Goal: Task Accomplishment & Management: Use online tool/utility

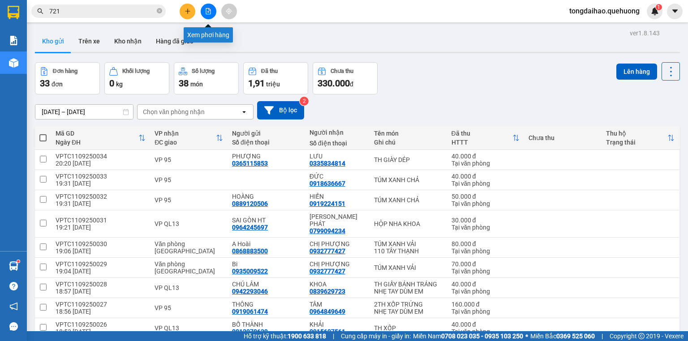
click at [204, 12] on button at bounding box center [209, 12] width 16 height 16
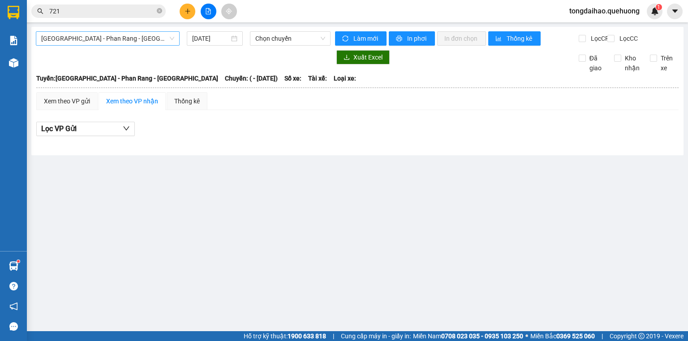
click at [172, 37] on span "[GEOGRAPHIC_DATA] - Phan Rang - [GEOGRAPHIC_DATA]" at bounding box center [107, 38] width 133 height 13
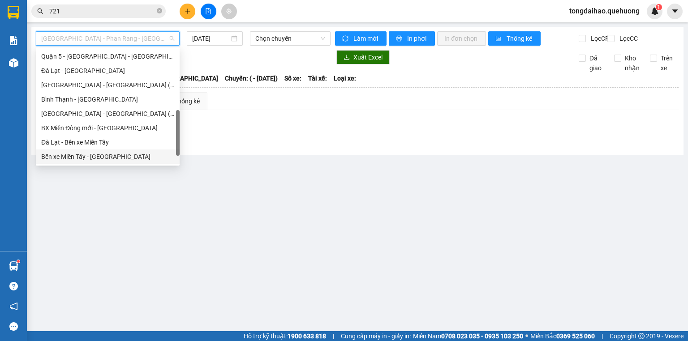
scroll to position [244, 0]
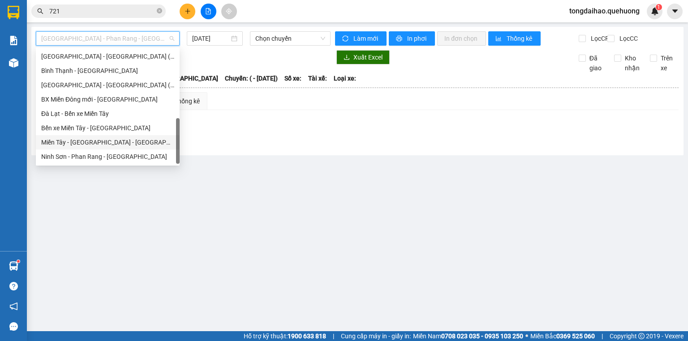
click at [133, 140] on div "Miền Tây - [GEOGRAPHIC_DATA] - [GEOGRAPHIC_DATA]" at bounding box center [107, 143] width 133 height 10
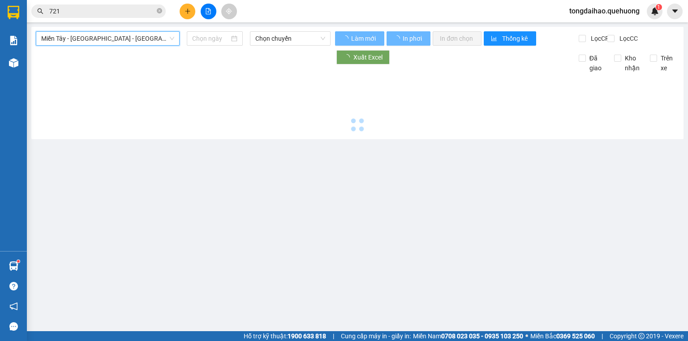
type input "[DATE]"
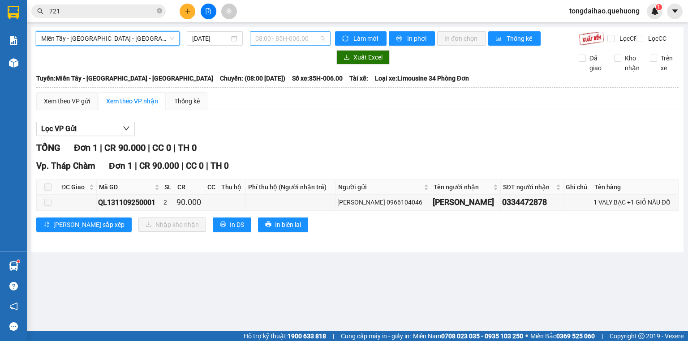
click at [283, 39] on span "08:00 - 85H-006.00" at bounding box center [290, 38] width 70 height 13
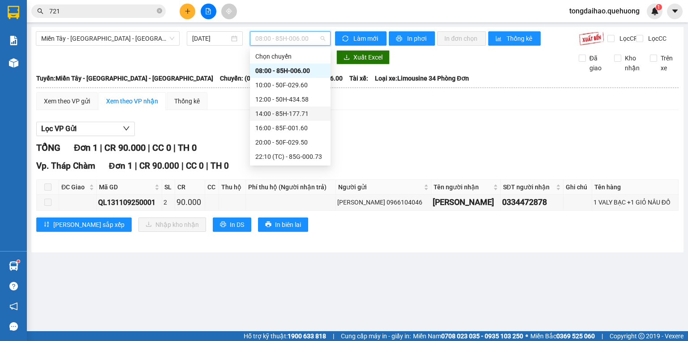
scroll to position [86, 0]
click at [307, 156] on div "23:59 - 85H-006.18" at bounding box center [290, 157] width 70 height 10
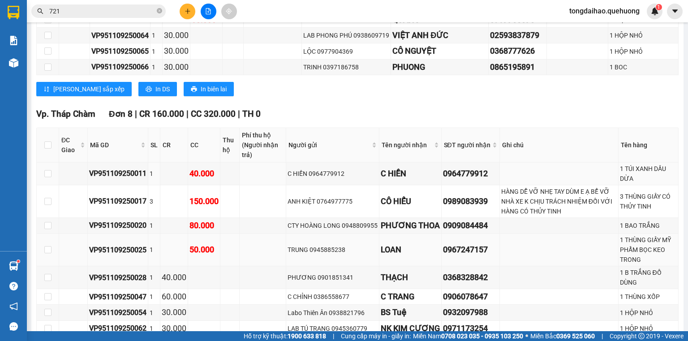
scroll to position [1291, 0]
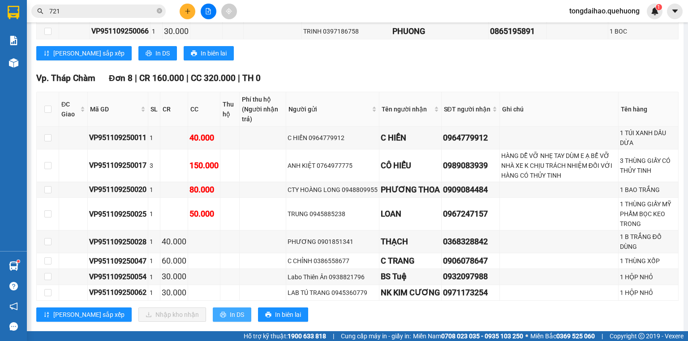
click at [230, 310] on span "In DS" at bounding box center [237, 315] width 14 height 10
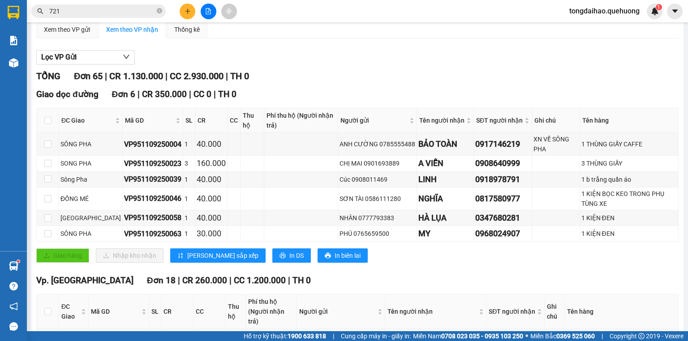
scroll to position [0, 0]
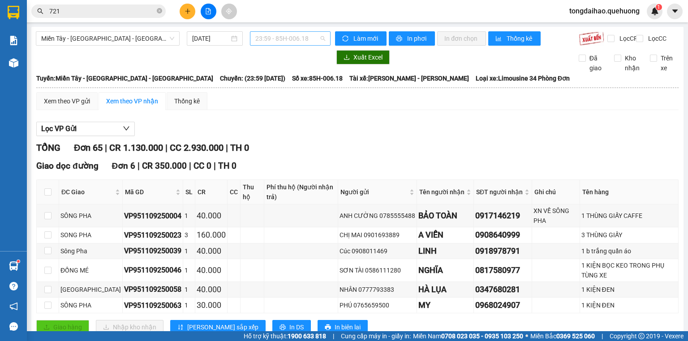
click at [265, 35] on span "23:59 - 85H-006.18" at bounding box center [290, 38] width 70 height 13
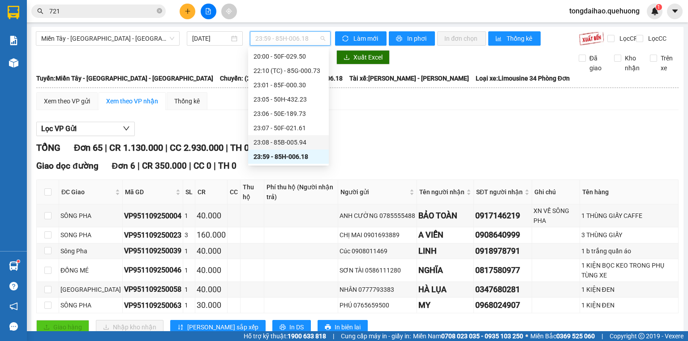
click at [290, 146] on div "23:08 - 85B-005.94" at bounding box center [289, 143] width 70 height 10
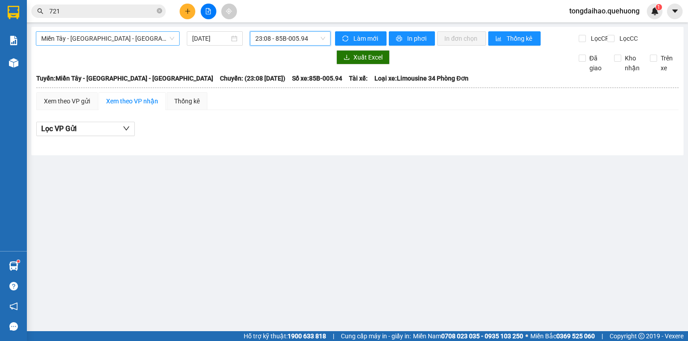
drag, startPoint x: 167, startPoint y: 35, endPoint x: 164, endPoint y: 44, distance: 9.5
click at [166, 36] on span "Miền Tây - [GEOGRAPHIC_DATA] - [GEOGRAPHIC_DATA]" at bounding box center [107, 38] width 133 height 13
click at [283, 41] on span "23:08 - 85B-005.94" at bounding box center [290, 38] width 70 height 13
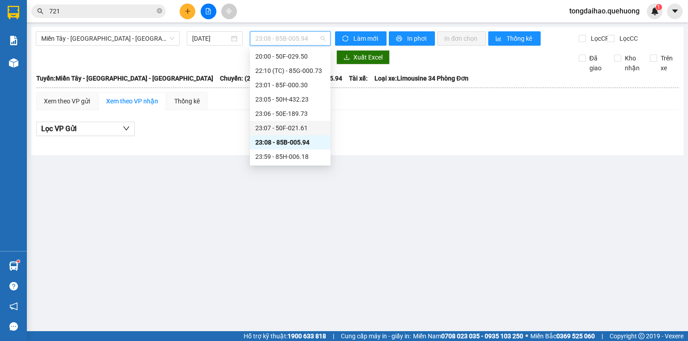
click at [298, 133] on div "23:07 - 50F-021.61" at bounding box center [290, 128] width 70 height 10
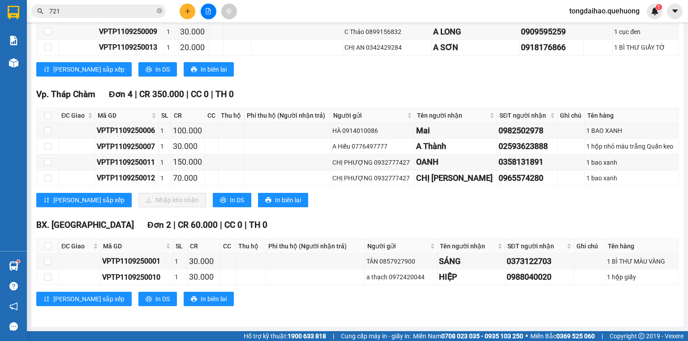
scroll to position [323, 0]
click at [230, 198] on span "In DS" at bounding box center [237, 200] width 14 height 10
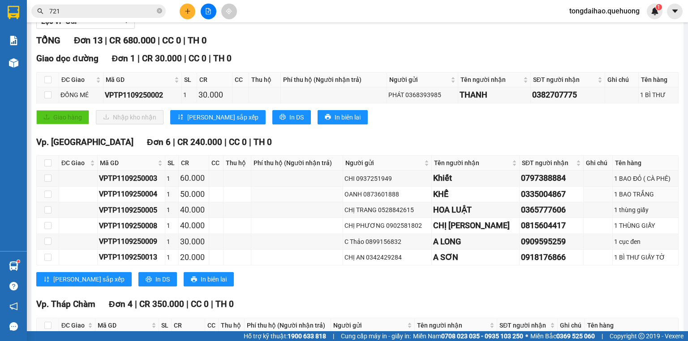
scroll to position [0, 0]
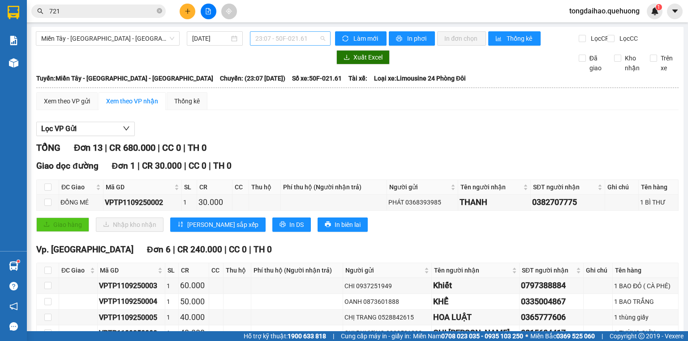
click at [294, 39] on span "23:07 - 50F-021.61" at bounding box center [290, 38] width 70 height 13
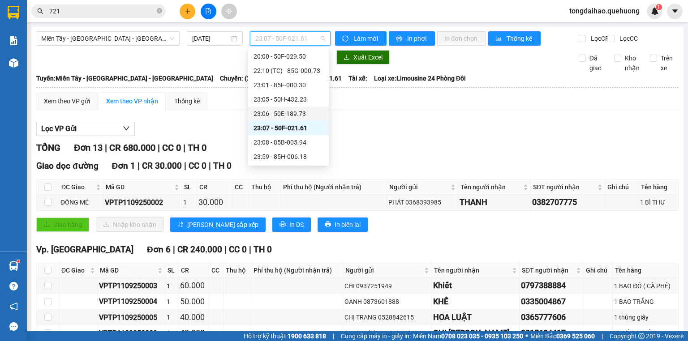
click at [299, 115] on div "23:06 - 50E-189.73" at bounding box center [289, 114] width 70 height 10
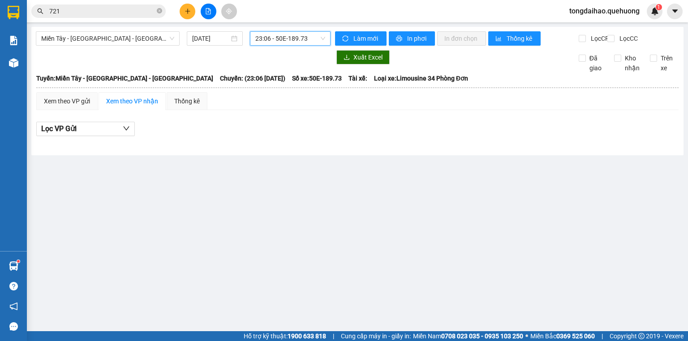
click at [298, 41] on span "23:06 - 50E-189.73" at bounding box center [290, 38] width 70 height 13
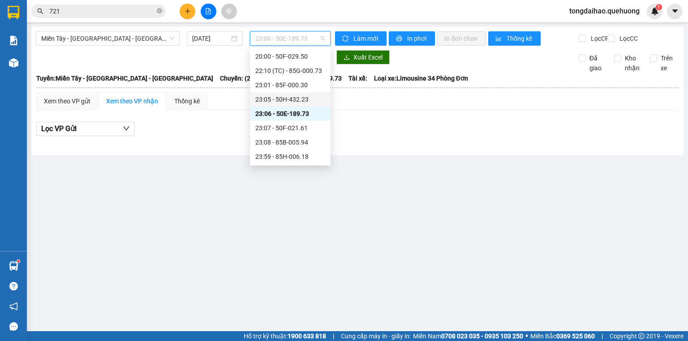
click at [294, 100] on div "23:05 - 50H-432.23" at bounding box center [290, 100] width 70 height 10
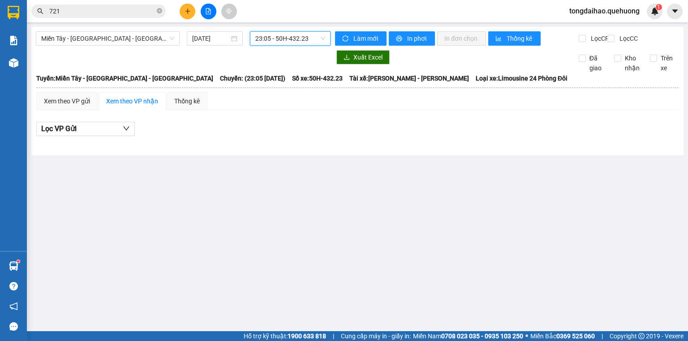
click at [294, 39] on span "23:05 - 50H-432.23" at bounding box center [290, 38] width 70 height 13
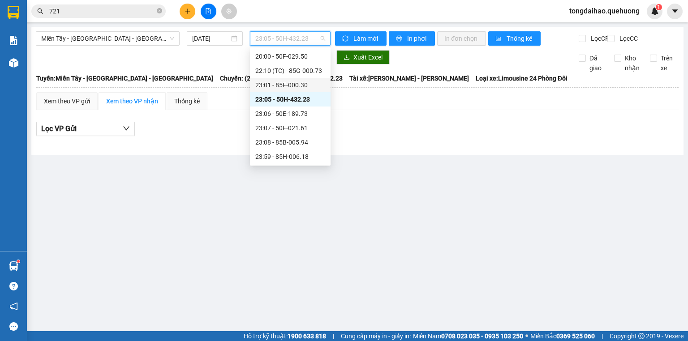
click at [290, 87] on div "23:01 - 85F-000.30" at bounding box center [290, 85] width 70 height 10
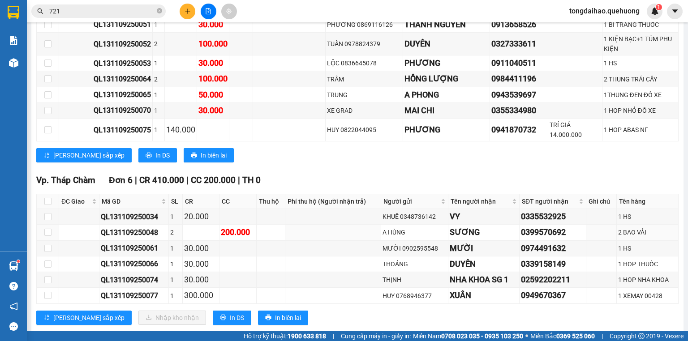
scroll to position [952, 0]
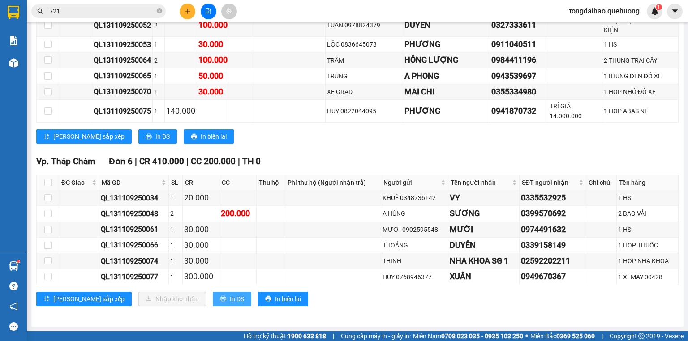
click at [230, 299] on span "In DS" at bounding box center [237, 299] width 14 height 10
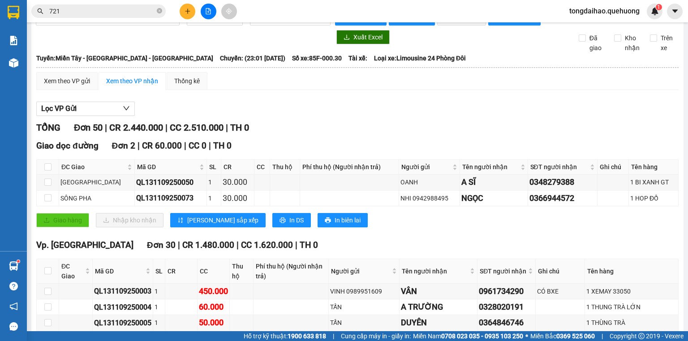
scroll to position [0, 0]
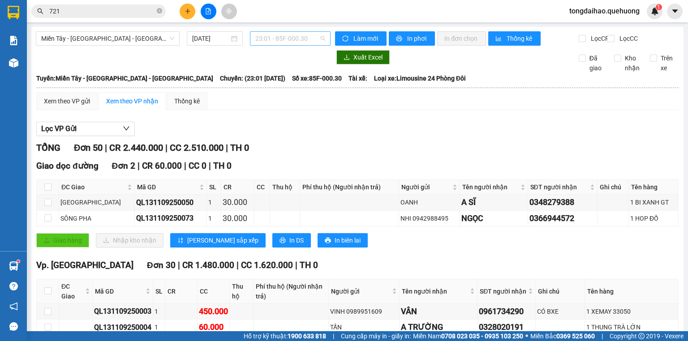
click at [293, 42] on span "23:01 - 85F-000.30" at bounding box center [290, 38] width 70 height 13
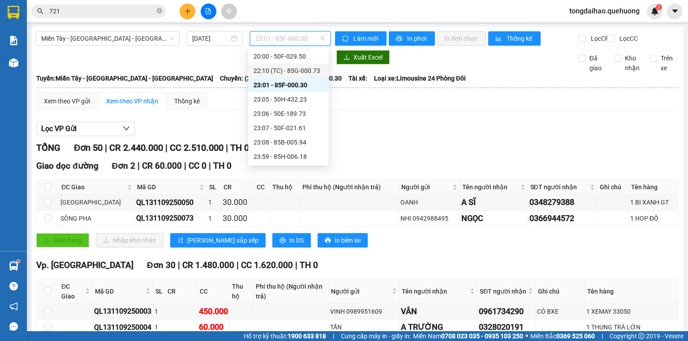
click at [306, 70] on div "22:10 (TC) - 85G-000.73" at bounding box center [289, 71] width 70 height 10
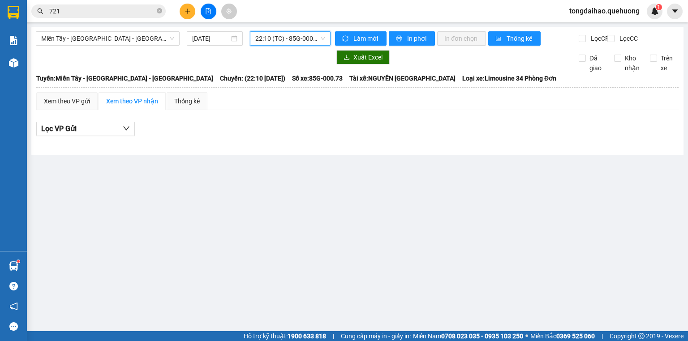
click at [307, 38] on span "22:10 (TC) - 85G-000.73" at bounding box center [290, 38] width 70 height 13
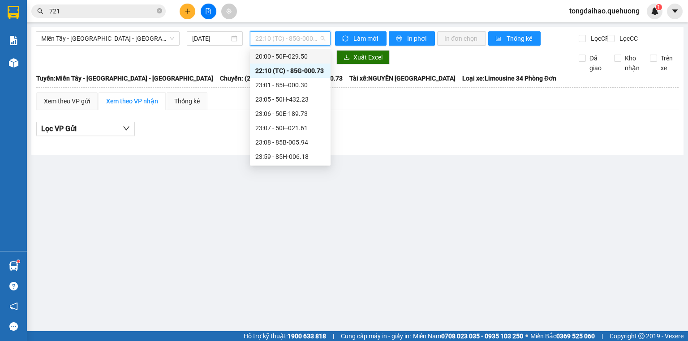
click at [306, 60] on div "20:00 - 50F-029.50" at bounding box center [290, 57] width 70 height 10
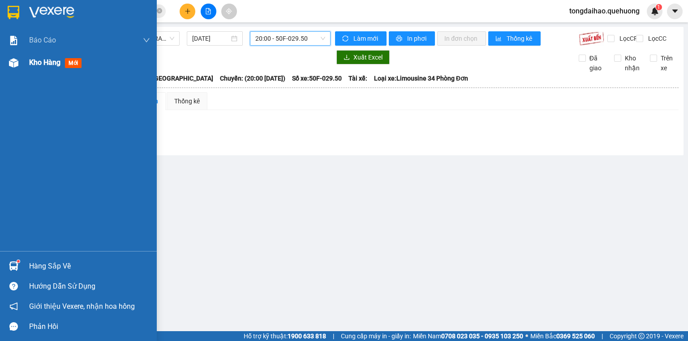
click at [33, 63] on span "Kho hàng" at bounding box center [44, 62] width 31 height 9
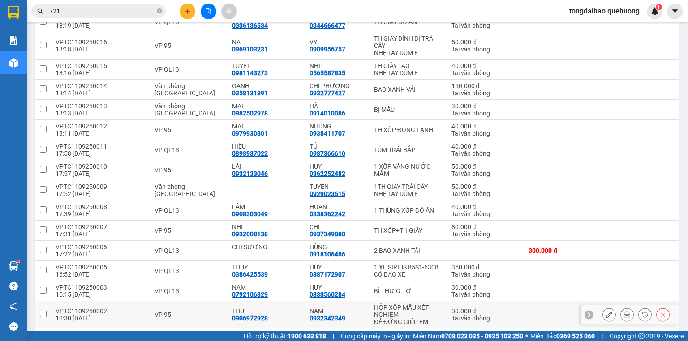
scroll to position [531, 0]
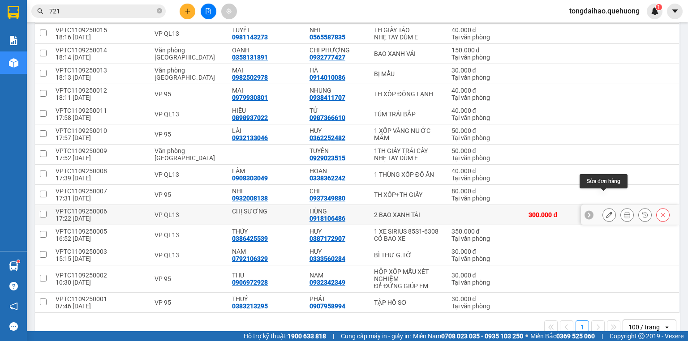
click at [606, 212] on icon at bounding box center [609, 215] width 6 height 6
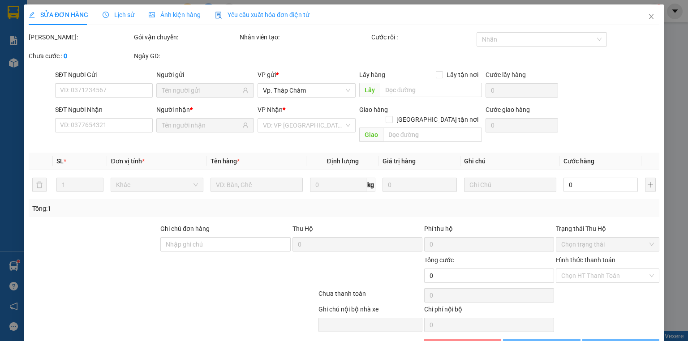
type input "0918106486"
type input "300.000"
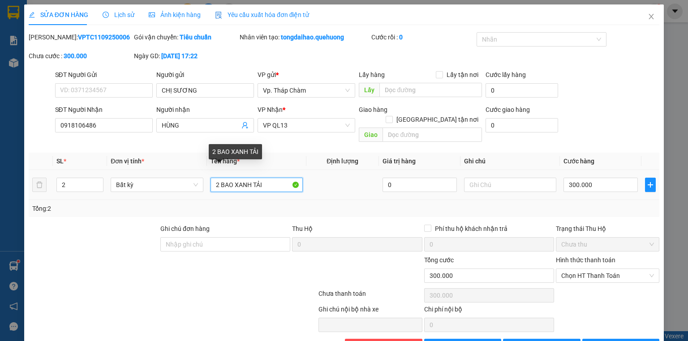
click at [255, 178] on input "2 BAO XANH TẢI" at bounding box center [257, 185] width 92 height 14
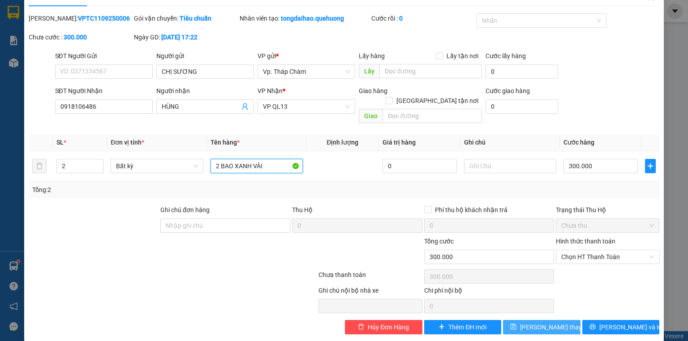
type input "2 BAO XANH VẢI"
click at [547, 323] on span "[PERSON_NAME] thay đổi" at bounding box center [556, 328] width 72 height 10
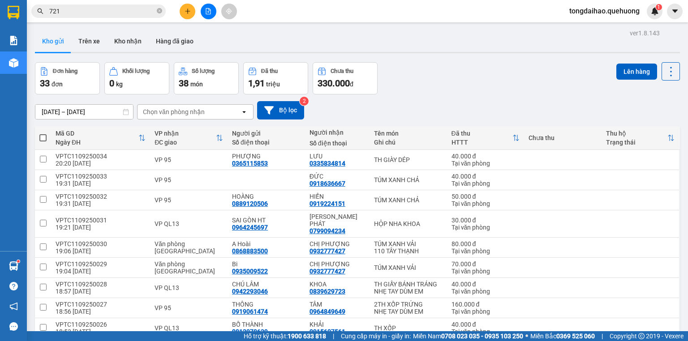
click at [43, 137] on span at bounding box center [42, 137] width 7 height 7
click at [43, 134] on input "checkbox" at bounding box center [43, 134] width 0 height 0
checkbox input "true"
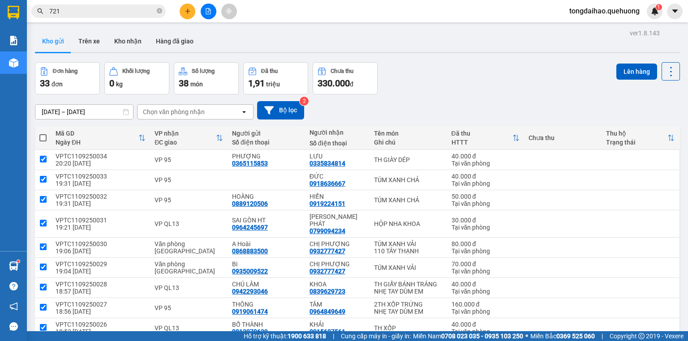
checkbox input "true"
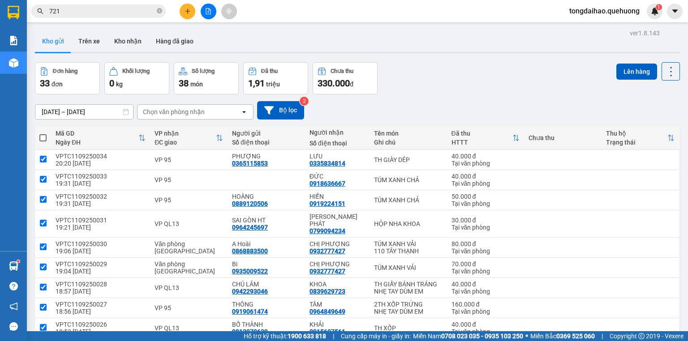
checkbox input "true"
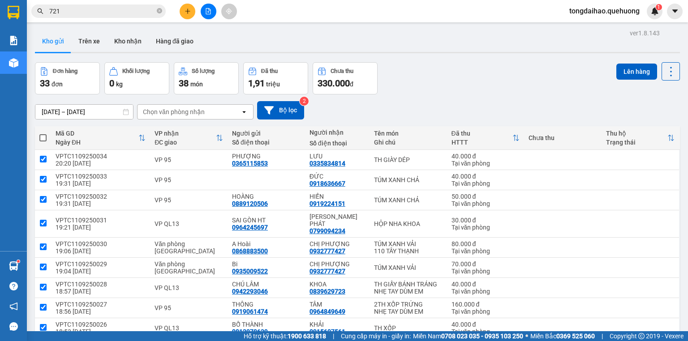
checkbox input "true"
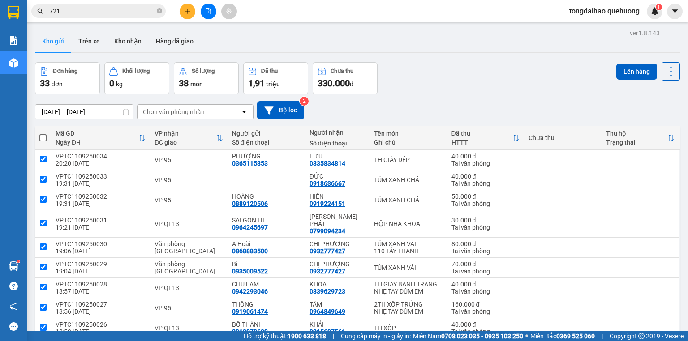
checkbox input "true"
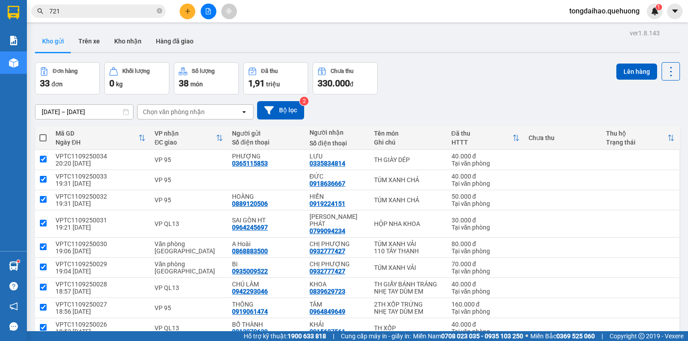
checkbox input "true"
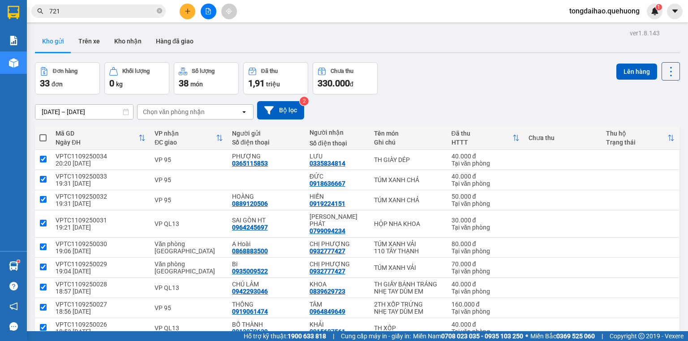
checkbox input "true"
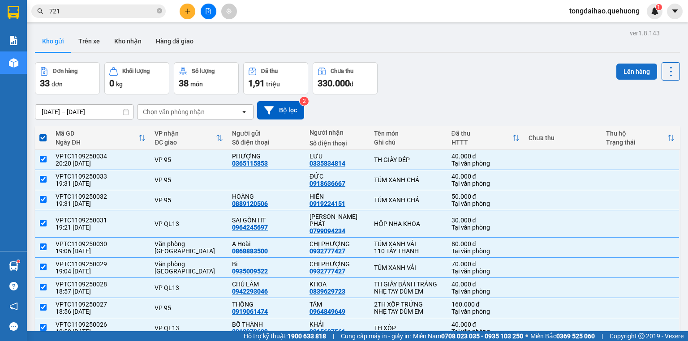
click at [631, 70] on button "Lên hàng" at bounding box center [637, 72] width 41 height 16
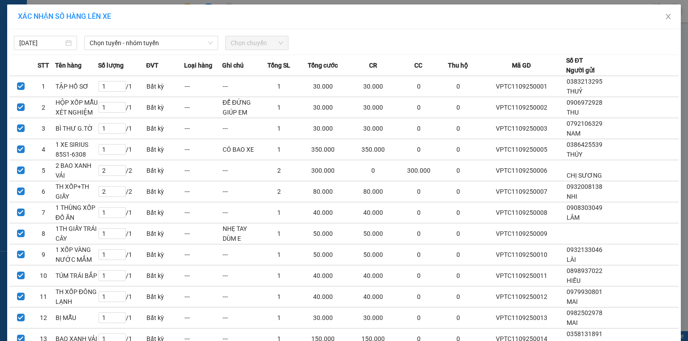
click at [139, 35] on div "[DATE] Chọn tuyến - nhóm tuyến Chọn chuyến" at bounding box center [343, 40] width 669 height 19
click at [142, 39] on span "Chọn tuyến - nhóm tuyến" at bounding box center [151, 42] width 123 height 13
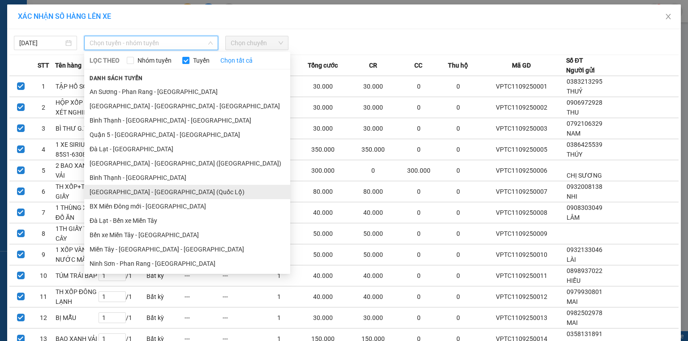
click at [169, 189] on ul "[GEOGRAPHIC_DATA] - [GEOGRAPHIC_DATA] - [GEOGRAPHIC_DATA] Quận 5 - [GEOGRAPHIC_…" at bounding box center [187, 177] width 206 height 188
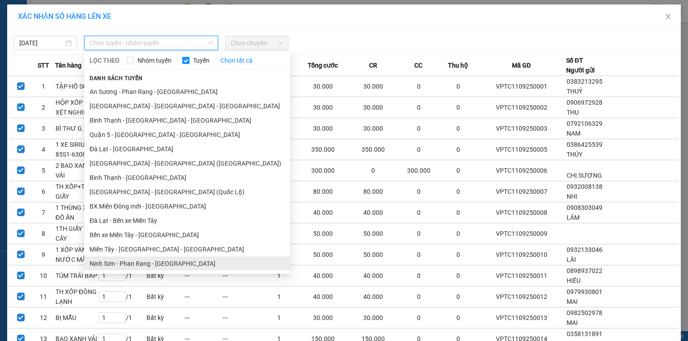
click at [168, 259] on li "Ninh Sơn - Phan Rang - [GEOGRAPHIC_DATA]" at bounding box center [187, 264] width 206 height 14
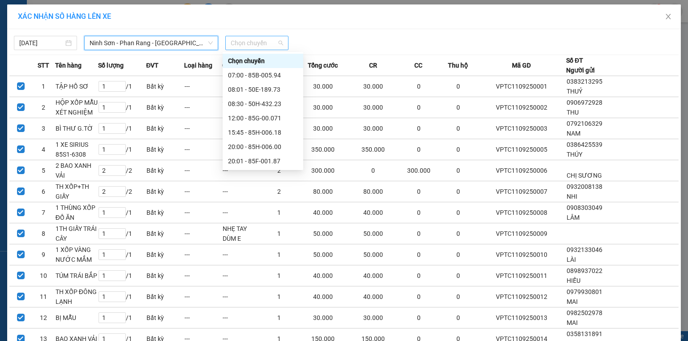
click at [266, 42] on span "Chọn chuyến" at bounding box center [257, 42] width 52 height 13
click at [265, 145] on div "20:00 - 85H-006.00" at bounding box center [263, 147] width 70 height 10
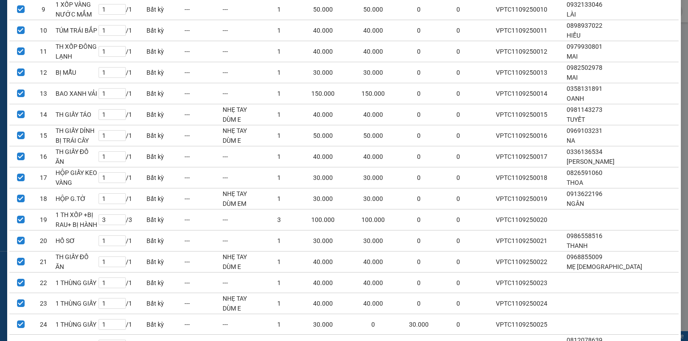
scroll to position [492, 0]
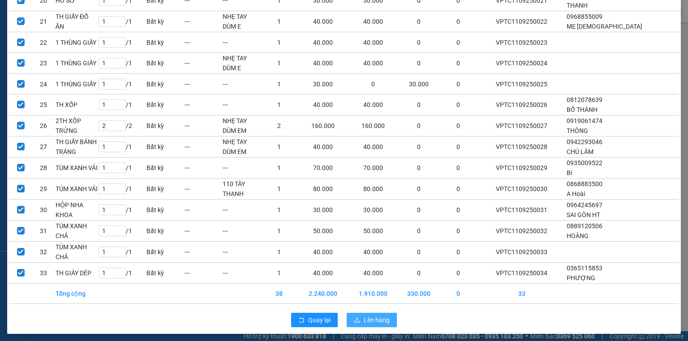
click at [364, 315] on span "Lên hàng" at bounding box center [377, 320] width 26 height 10
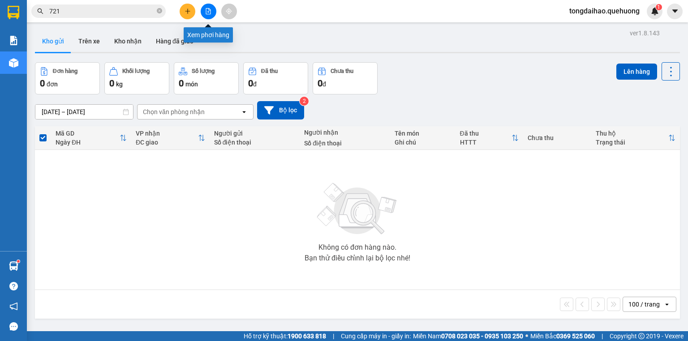
click at [204, 13] on button at bounding box center [209, 12] width 16 height 16
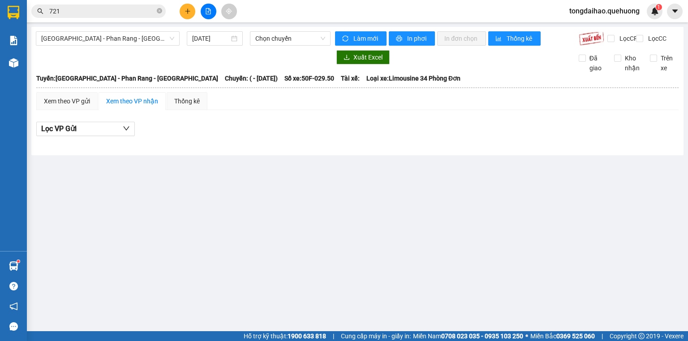
click at [112, 30] on div "[GEOGRAPHIC_DATA] - [GEOGRAPHIC_DATA] - [GEOGRAPHIC_DATA] [DATE] Chọn chuyến Là…" at bounding box center [357, 91] width 652 height 129
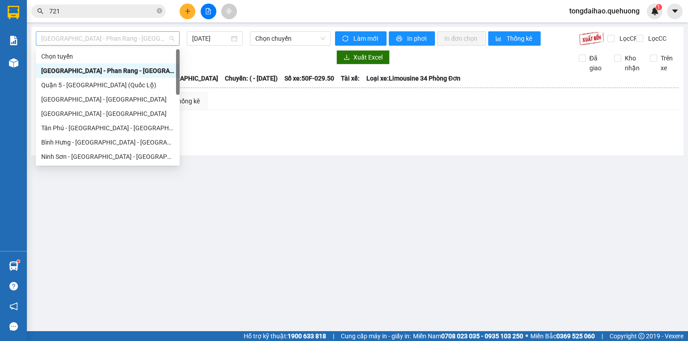
click at [112, 38] on span "[GEOGRAPHIC_DATA] - Phan Rang - [GEOGRAPHIC_DATA]" at bounding box center [107, 38] width 133 height 13
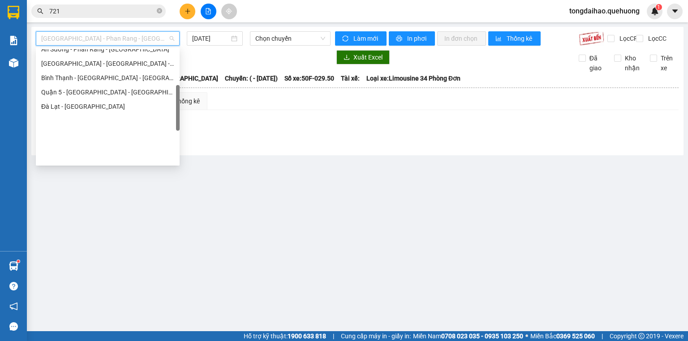
scroll to position [244, 0]
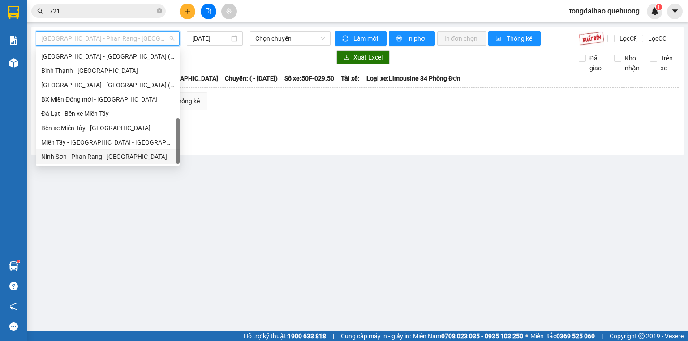
click at [81, 160] on div "Ninh Sơn - Phan Rang - [GEOGRAPHIC_DATA]" at bounding box center [107, 157] width 133 height 10
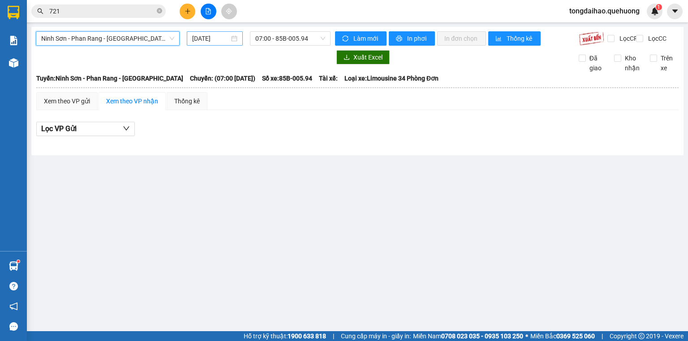
click at [216, 35] on input "[DATE]" at bounding box center [210, 39] width 37 height 10
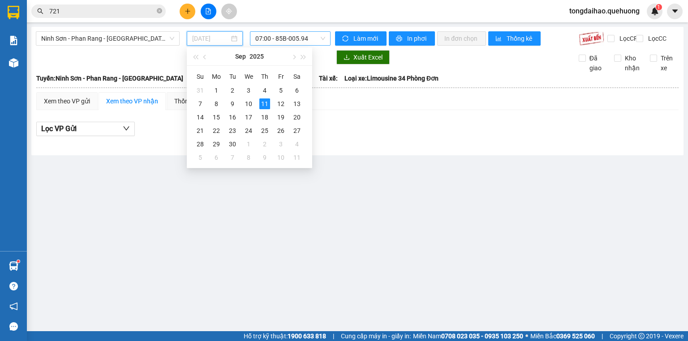
type input "[DATE]"
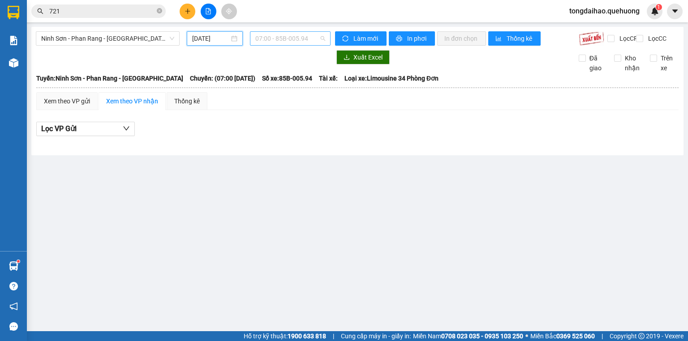
click at [294, 38] on span "07:00 - 85B-005.94" at bounding box center [290, 38] width 70 height 13
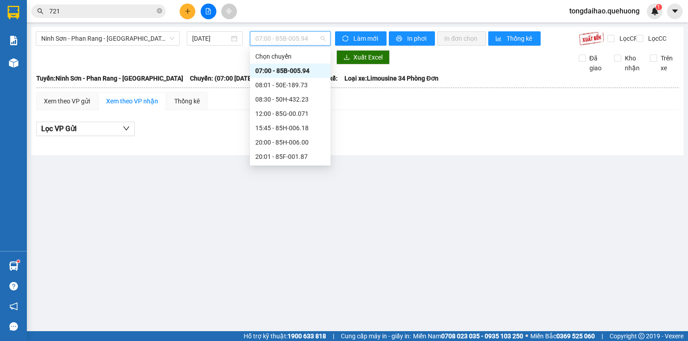
click at [297, 72] on div "07:00 - 85B-005.94" at bounding box center [290, 71] width 70 height 10
click at [303, 43] on span "07:00 - 85B-005.94" at bounding box center [290, 38] width 70 height 13
click at [298, 86] on div "08:01 - 50E-189.73" at bounding box center [290, 85] width 70 height 10
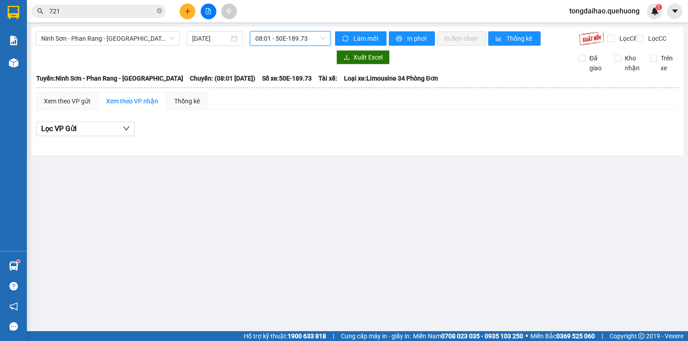
click at [293, 39] on span "08:01 - 50E-189.73" at bounding box center [290, 38] width 70 height 13
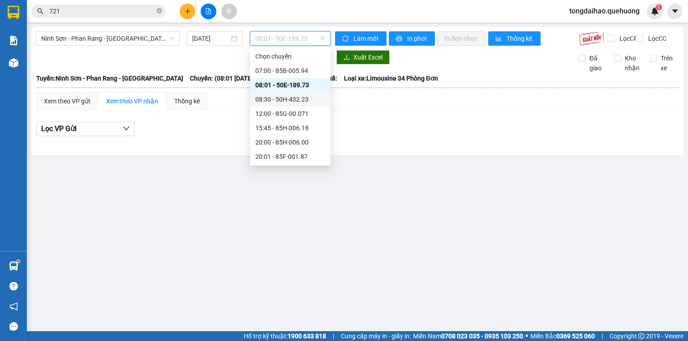
click at [288, 99] on div "08:30 - 50H-432.23" at bounding box center [290, 100] width 70 height 10
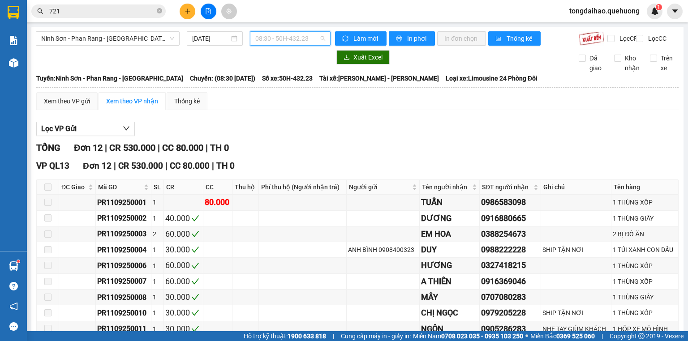
click at [295, 41] on span "08:30 - 50H-432.23" at bounding box center [290, 38] width 70 height 13
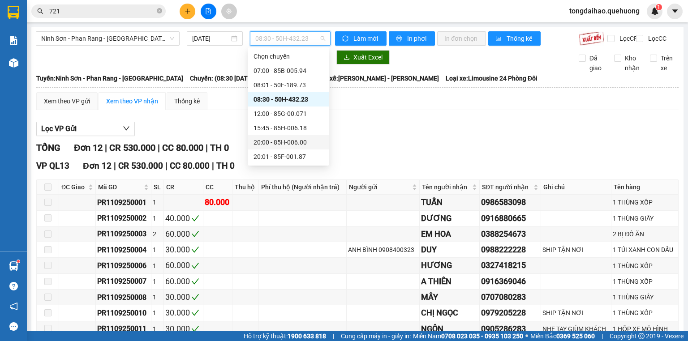
click at [285, 142] on div "20:00 - 85H-006.00" at bounding box center [289, 143] width 70 height 10
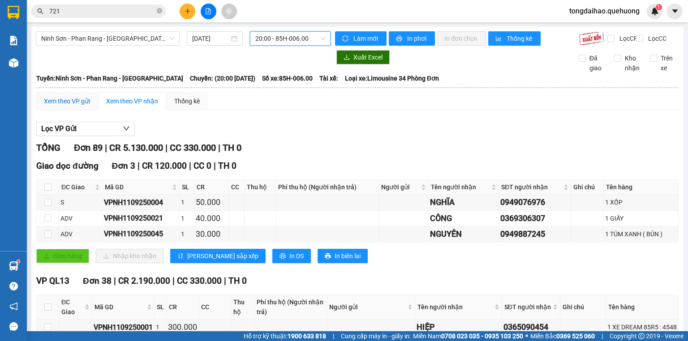
click at [75, 106] on div "Xem theo VP gửi" at bounding box center [67, 101] width 46 height 10
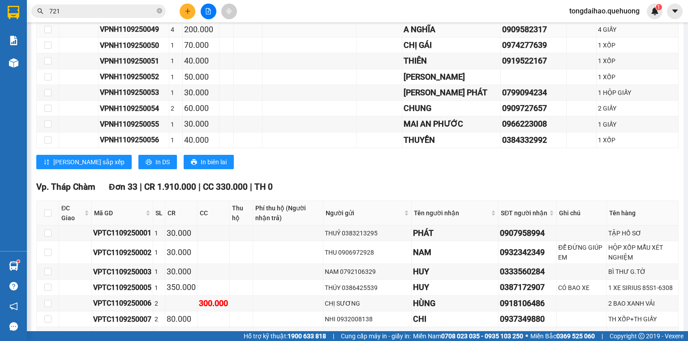
scroll to position [1004, 0]
